Goal: Task Accomplishment & Management: Use online tool/utility

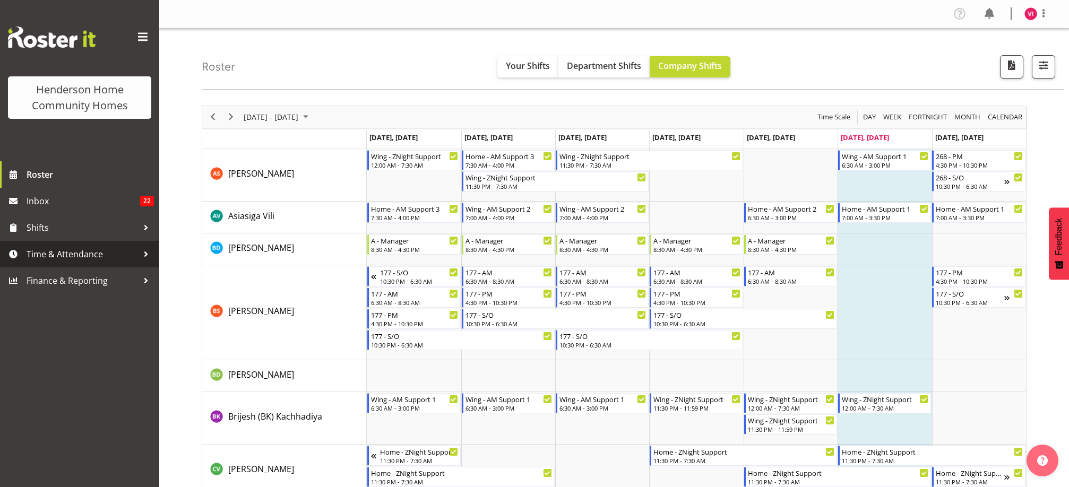
click at [90, 253] on span "Time & Attendance" at bounding box center [82, 254] width 111 height 16
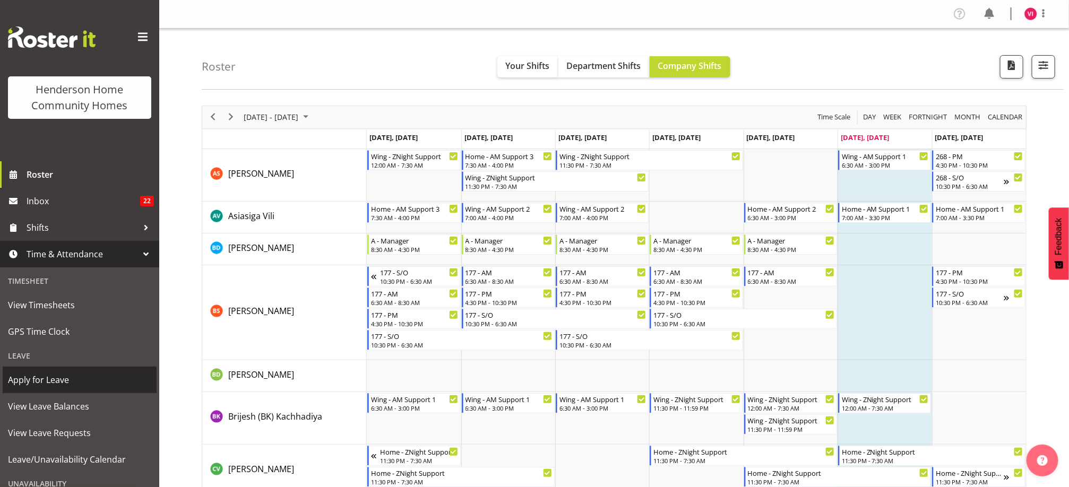
click at [57, 376] on span "Apply for Leave" at bounding box center [79, 380] width 143 height 16
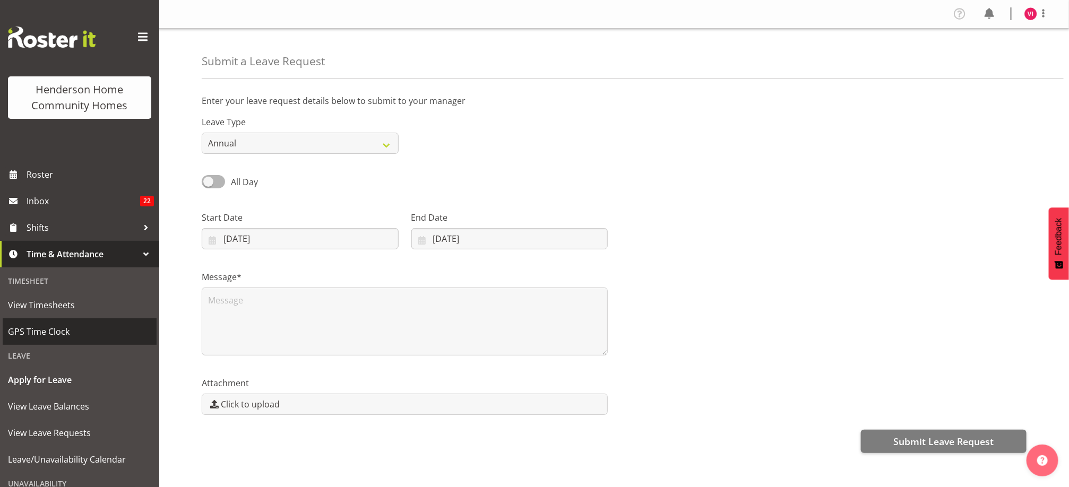
click at [70, 330] on span "GPS Time Clock" at bounding box center [79, 332] width 143 height 16
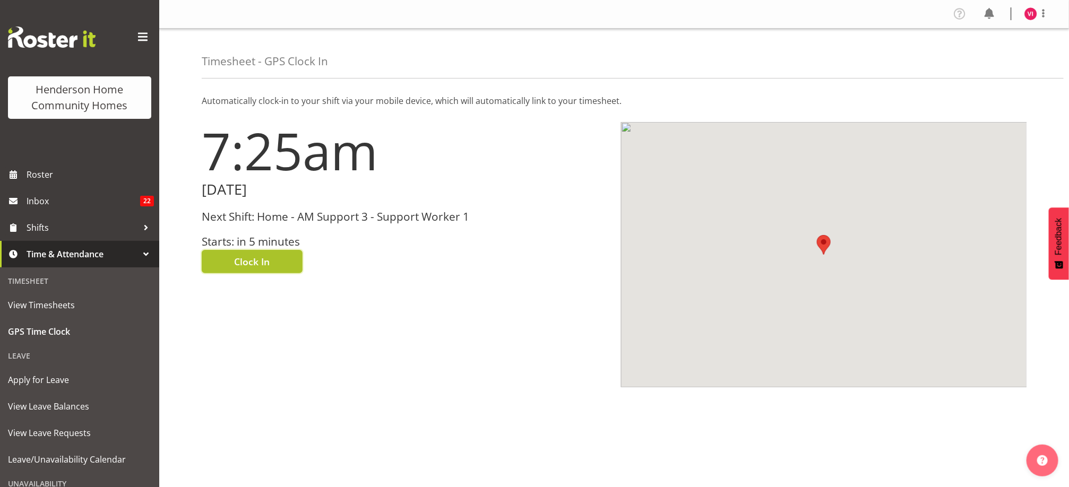
click at [275, 260] on button "Clock In" at bounding box center [252, 261] width 101 height 23
